Goal: Transaction & Acquisition: Purchase product/service

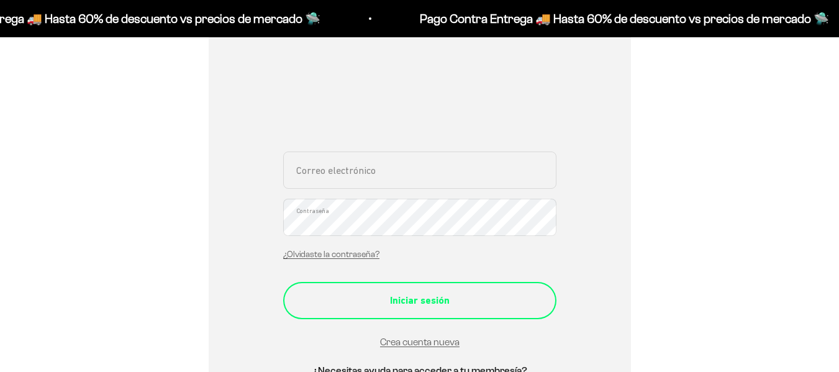
scroll to position [204, 0]
type input "[EMAIL_ADDRESS][DOMAIN_NAME]"
click at [438, 300] on div "Iniciar sesión" at bounding box center [419, 300] width 223 height 16
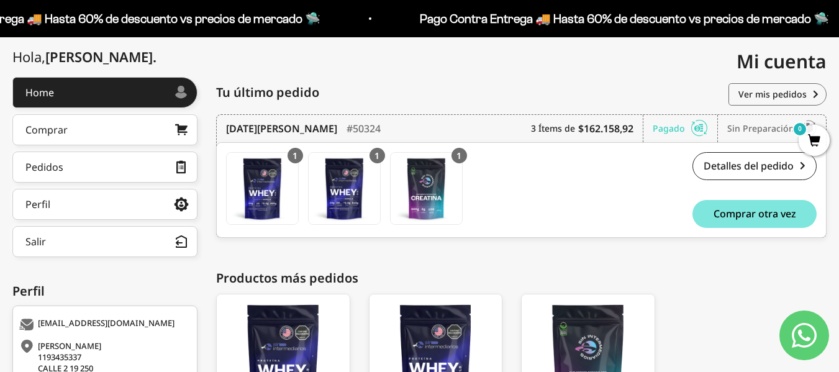
scroll to position [137, 0]
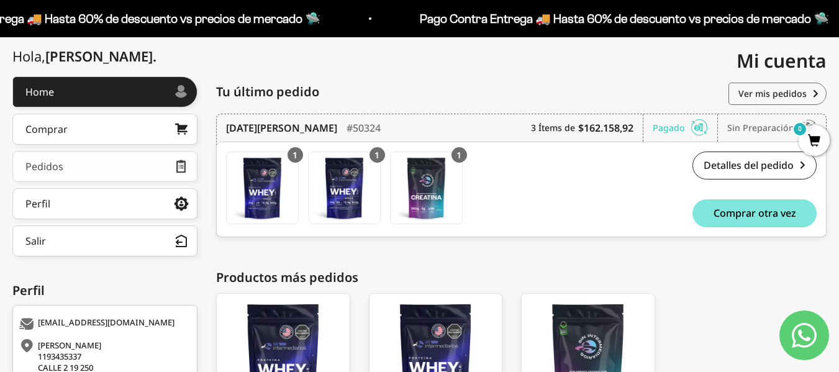
click at [117, 170] on link "Pedidos" at bounding box center [104, 166] width 185 height 31
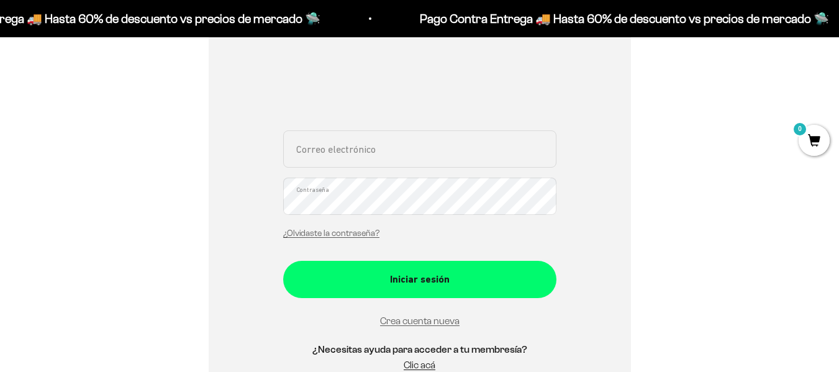
scroll to position [279, 0]
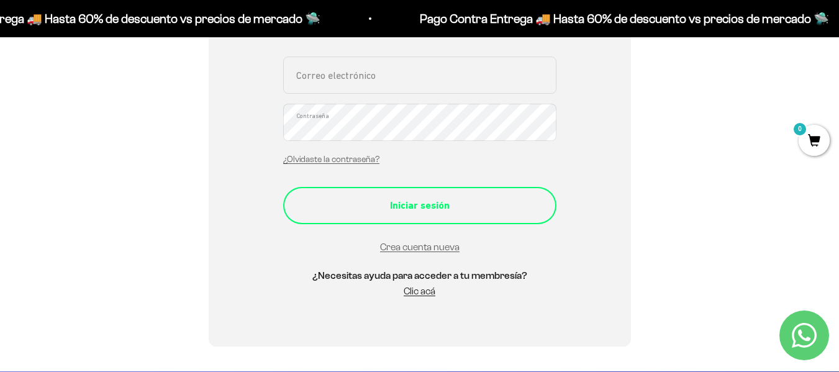
type input "[EMAIL_ADDRESS][DOMAIN_NAME]"
click at [421, 199] on div "Iniciar sesión" at bounding box center [419, 205] width 223 height 16
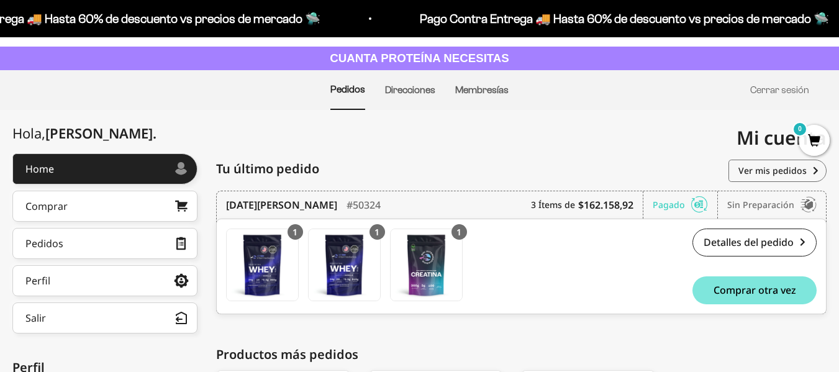
scroll to position [80, 0]
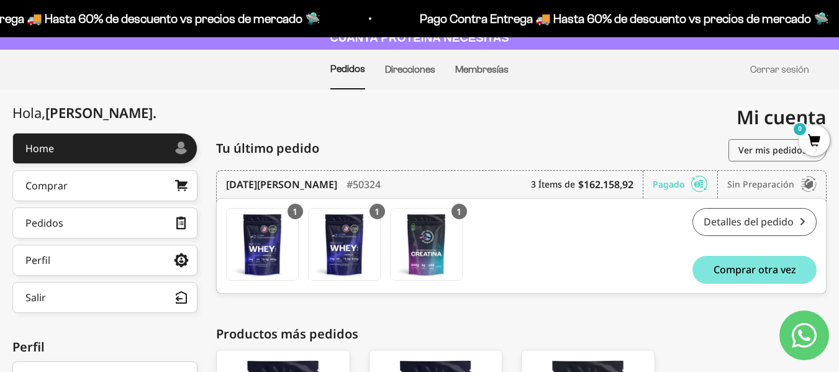
click at [727, 222] on link "Detalles del pedido" at bounding box center [754, 222] width 124 height 28
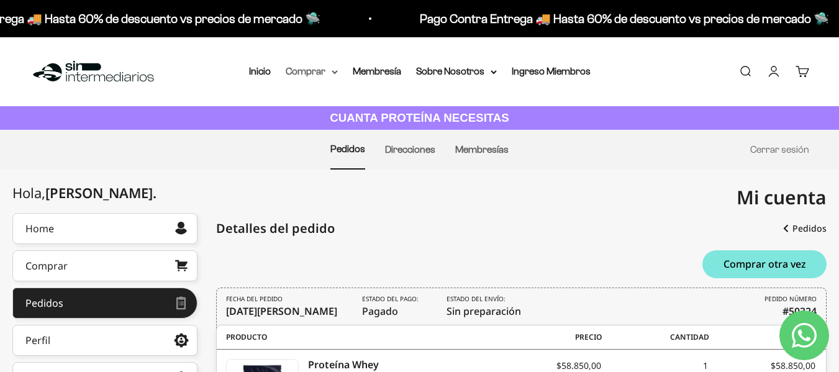
click at [322, 74] on summary "Comprar" at bounding box center [312, 71] width 52 height 16
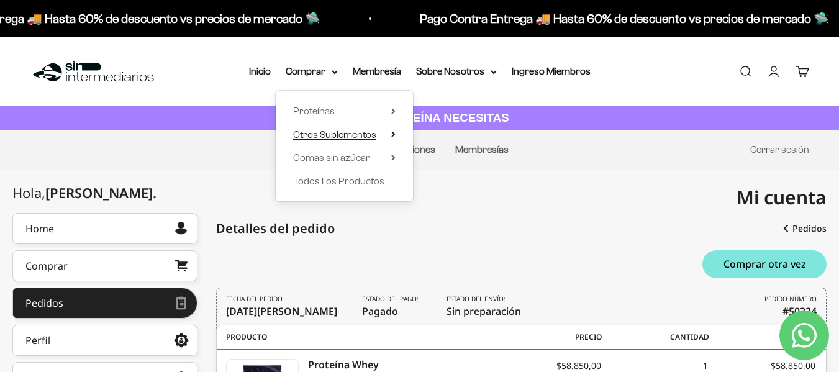
click at [388, 133] on summary "Otros Suplementos" at bounding box center [344, 135] width 102 height 16
click at [395, 155] on icon at bounding box center [393, 158] width 4 height 6
click at [392, 112] on icon at bounding box center [393, 111] width 4 height 6
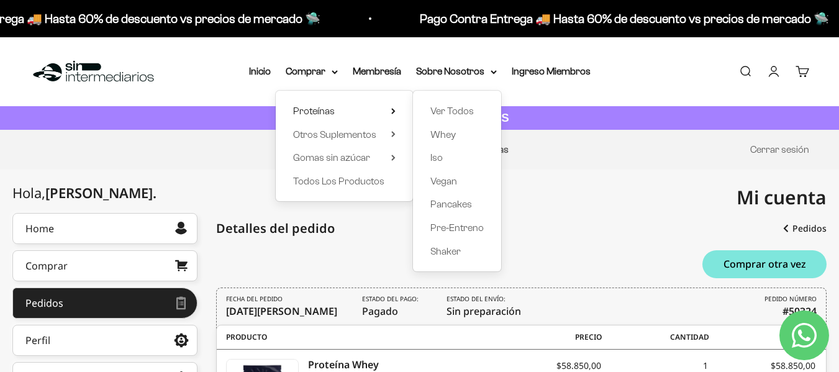
click at [396, 138] on div "Proteínas Ver Todos Whey Iso Vegan Shaker" at bounding box center [344, 146] width 137 height 111
click at [393, 137] on icon at bounding box center [393, 134] width 4 height 6
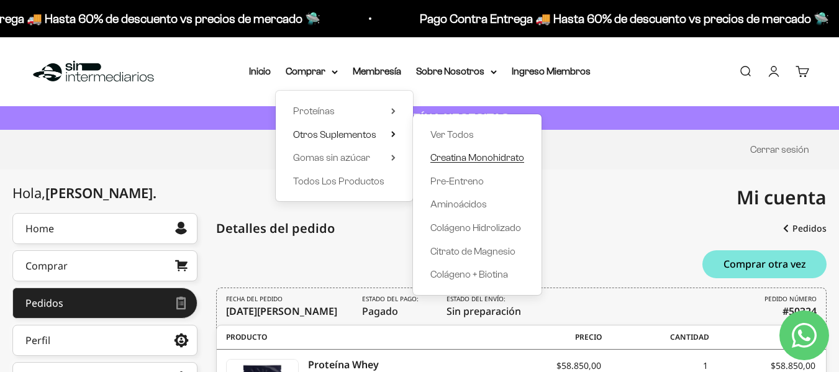
click at [471, 160] on span "Creatina Monohidrato" at bounding box center [477, 157] width 94 height 11
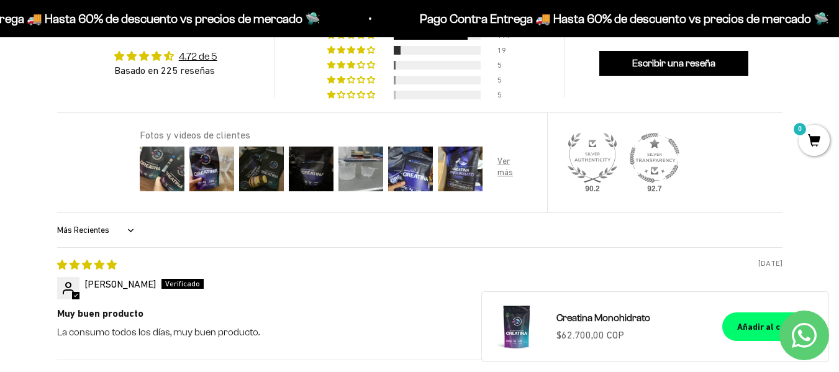
scroll to position [800, 0]
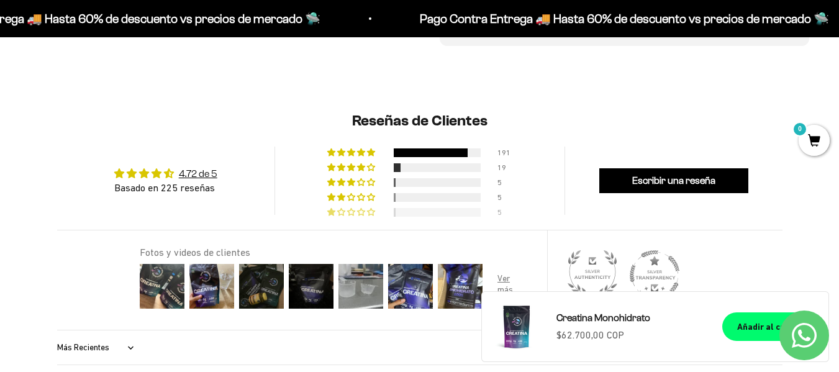
click at [369, 209] on span "2% (5) reviews with 1 star rating" at bounding box center [372, 211] width 10 height 7
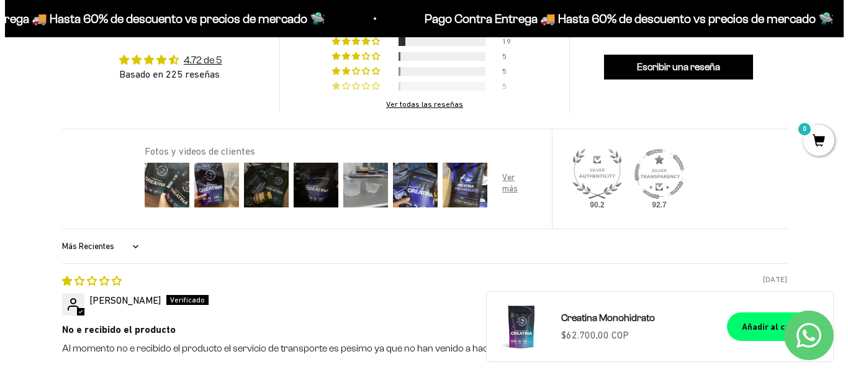
scroll to position [880, 0]
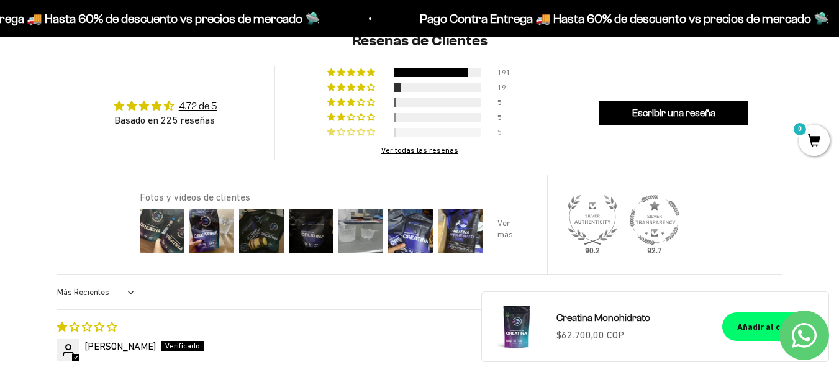
click at [129, 291] on select "Más Recientes Mayor Calificación Menor Calificación Solo Imágenes Imágenes Prim…" at bounding box center [97, 292] width 80 height 25
click at [209, 273] on div "Fotos y videos de clientes" at bounding box center [343, 224] width 407 height 99
click at [174, 237] on img at bounding box center [162, 231] width 50 height 50
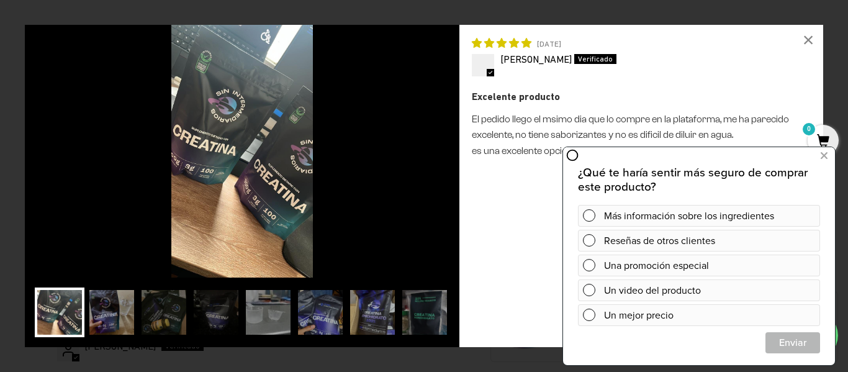
click at [536, 221] on div "Excelente producto El pedido llego el msimo dia que lo compre en la plataforma,…" at bounding box center [641, 212] width 339 height 246
click at [823, 151] on icon at bounding box center [824, 156] width 7 height 16
